Goal: Navigation & Orientation: Go to known website

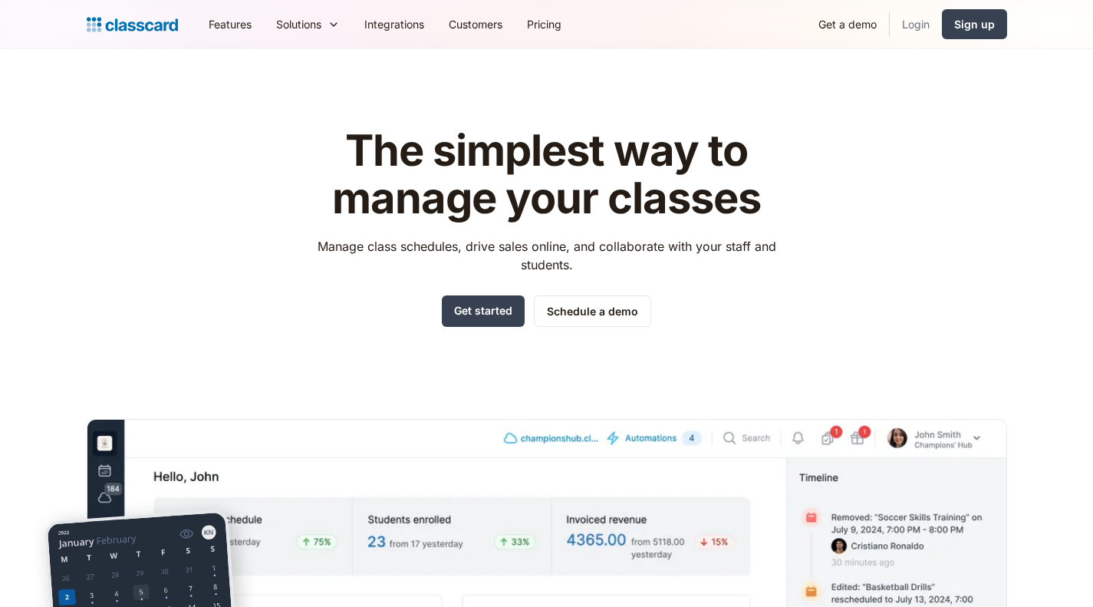
click at [920, 20] on link "Login" at bounding box center [916, 24] width 52 height 35
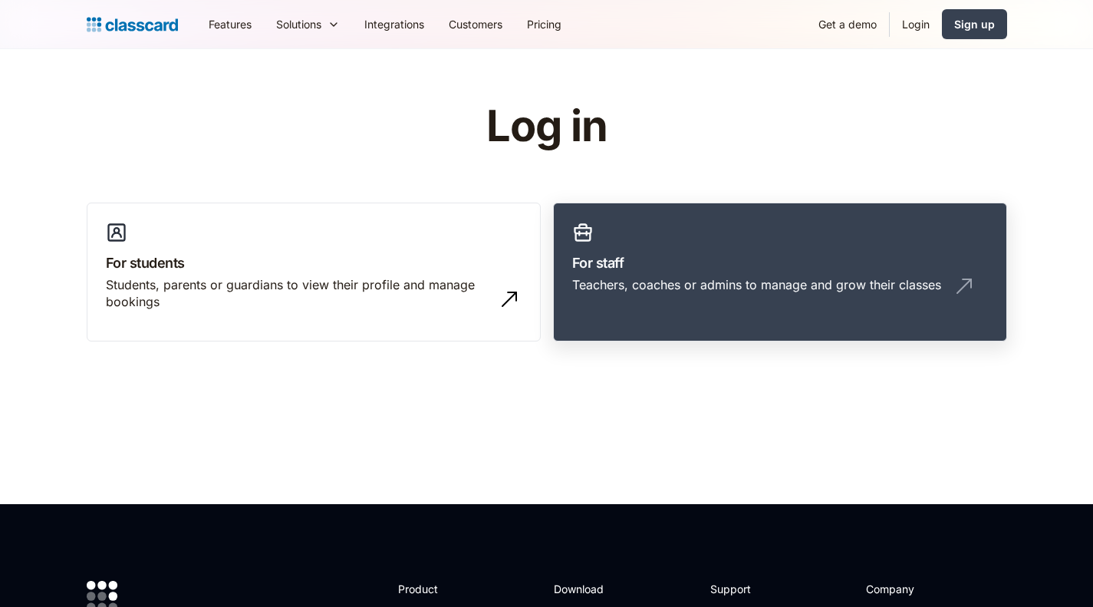
drag, startPoint x: 0, startPoint y: 0, endPoint x: 624, endPoint y: 274, distance: 681.2
click at [624, 274] on link "For staff Teachers, coaches or admins to manage and grow their classes" at bounding box center [780, 273] width 454 height 140
